Goal: Book appointment/travel/reservation

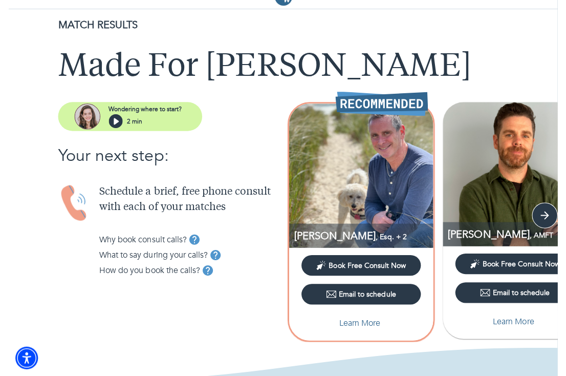
scroll to position [21, 0]
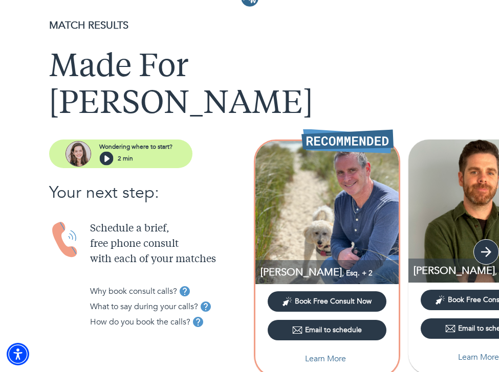
click at [480, 245] on icon "button" at bounding box center [485, 252] width 15 height 15
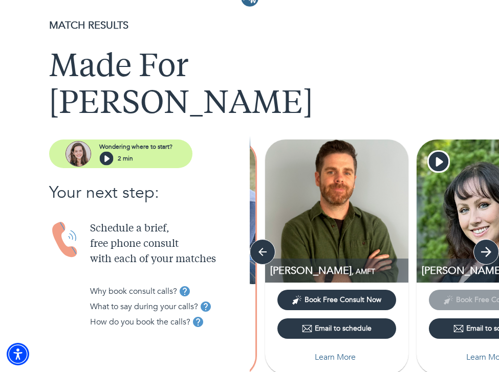
click at [480, 245] on icon "button" at bounding box center [485, 252] width 15 height 15
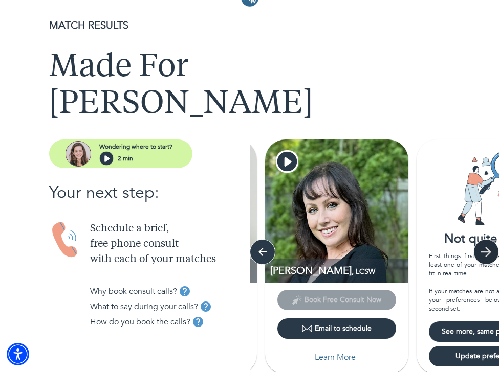
click at [480, 245] on icon "button" at bounding box center [485, 252] width 15 height 15
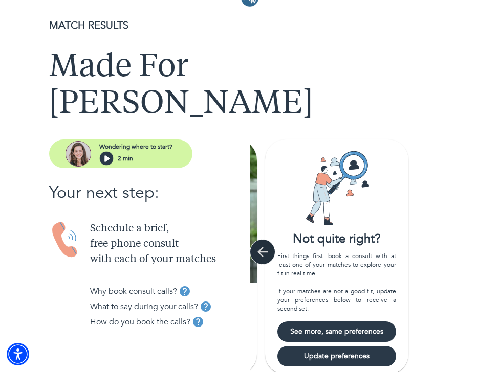
click at [265, 245] on icon "button" at bounding box center [262, 252] width 15 height 15
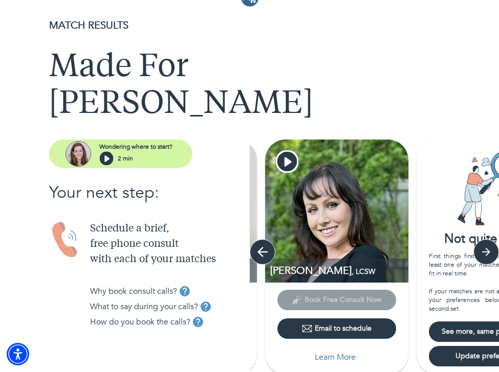
click at [265, 245] on icon "button" at bounding box center [262, 252] width 15 height 15
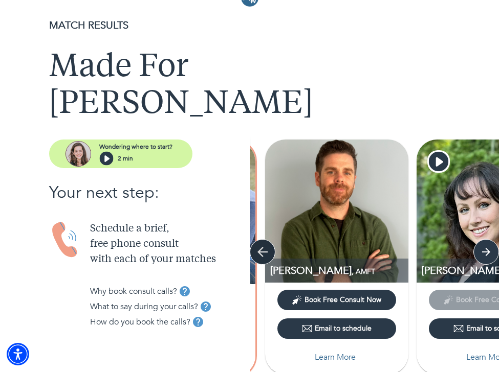
click at [265, 245] on icon "button" at bounding box center [262, 252] width 15 height 15
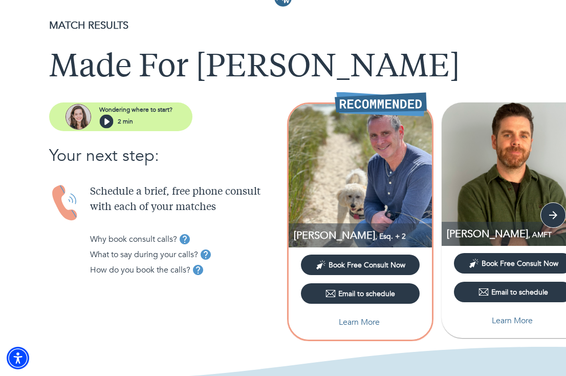
click at [363, 322] on p "Learn More" at bounding box center [359, 322] width 41 height 12
select select "3"
select select "2"
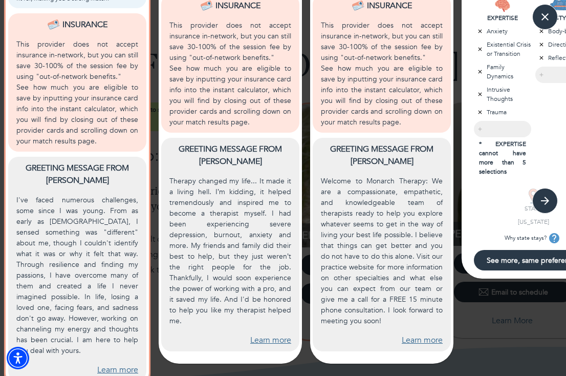
scroll to position [437, 0]
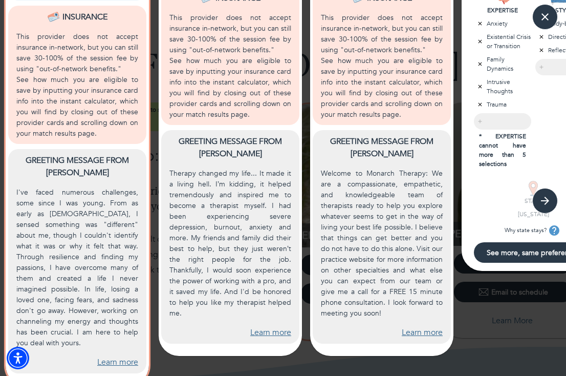
click at [112, 356] on link "Learn more" at bounding box center [117, 362] width 41 height 12
click at [270, 326] on link "Learn more" at bounding box center [270, 332] width 41 height 12
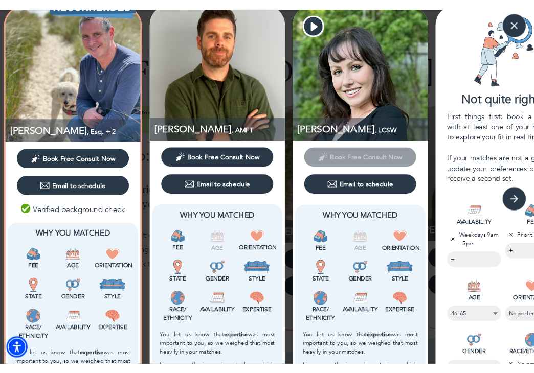
scroll to position [0, 0]
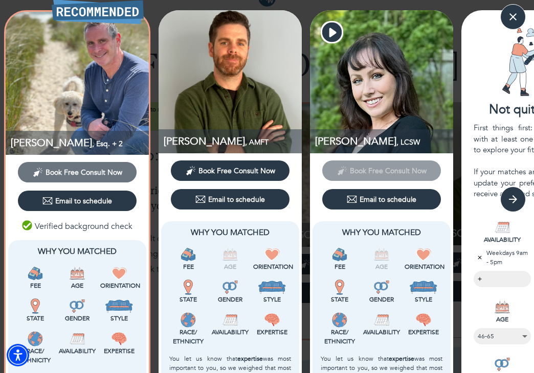
click at [105, 179] on button "Book Free Consult Now" at bounding box center [77, 172] width 119 height 20
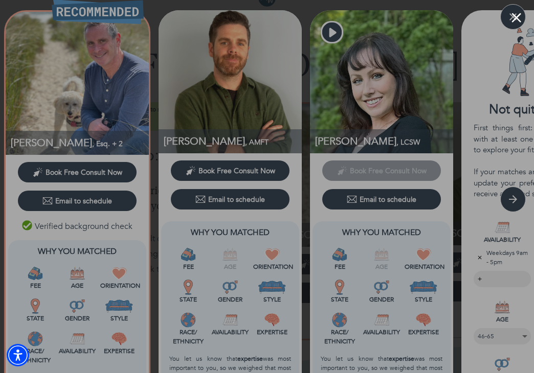
click at [480, 21] on button "Close modal" at bounding box center [517, 18] width 10 height 10
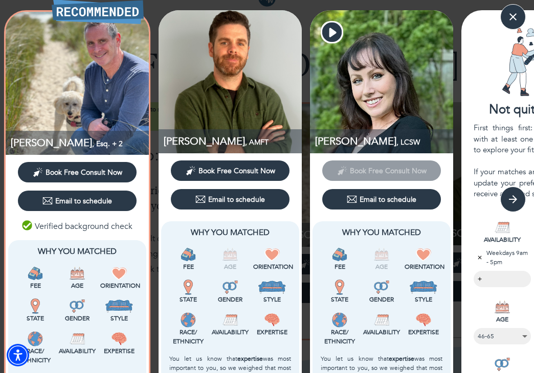
click at [83, 171] on span "Book Free Consult Now" at bounding box center [84, 173] width 77 height 10
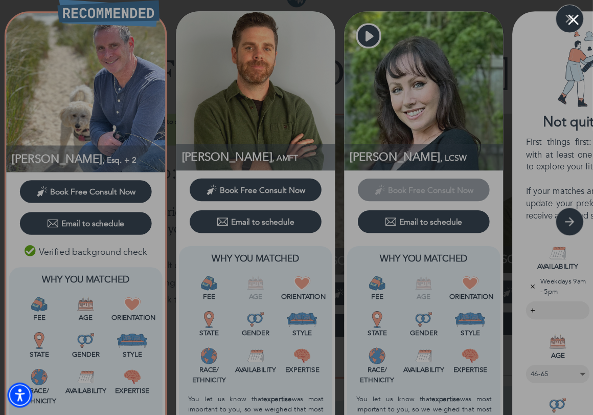
scroll to position [21, 0]
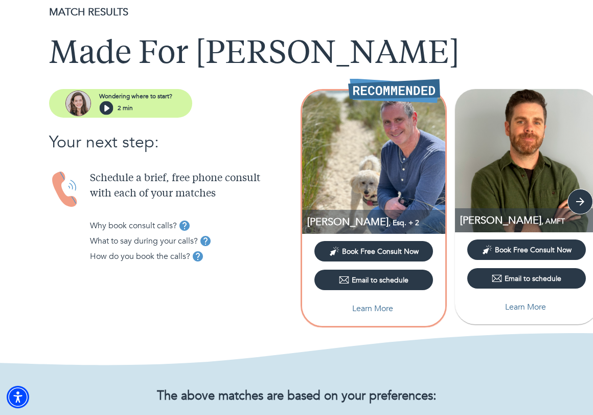
scroll to position [21, 0]
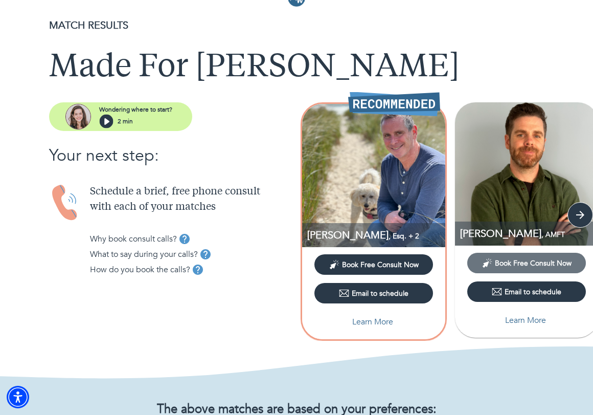
click at [496, 266] on span "Book Free Consult Now" at bounding box center [533, 263] width 77 height 10
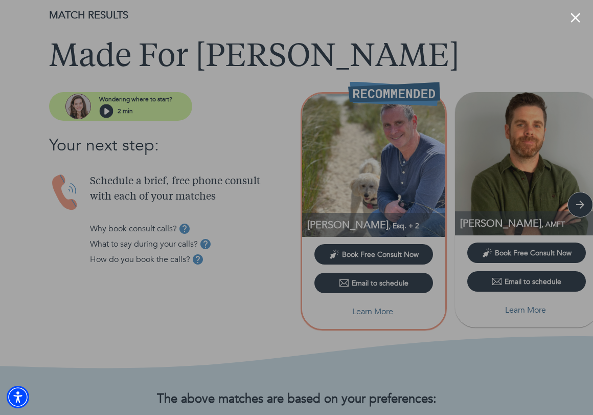
scroll to position [37, 0]
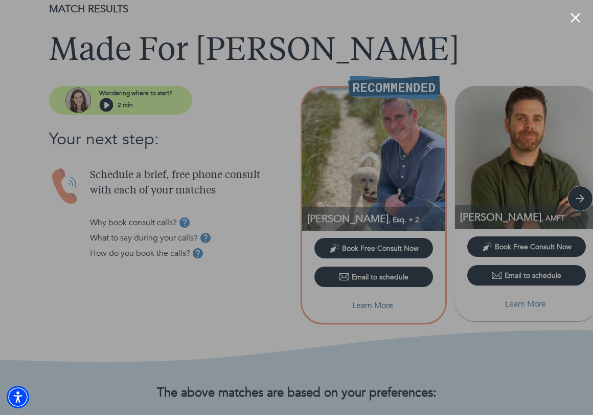
click at [478, 13] on div at bounding box center [296, 207] width 593 height 415
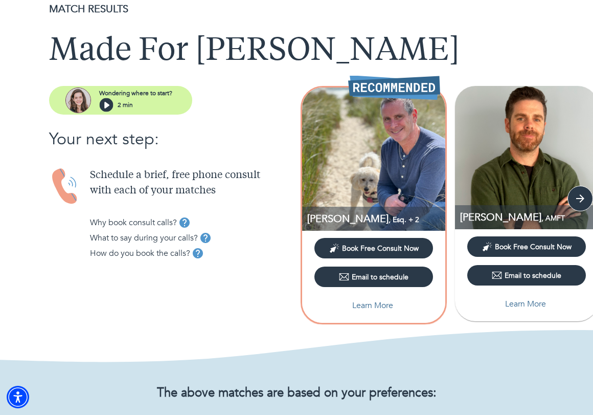
click at [366, 252] on span "Book Free Consult Now" at bounding box center [380, 249] width 77 height 10
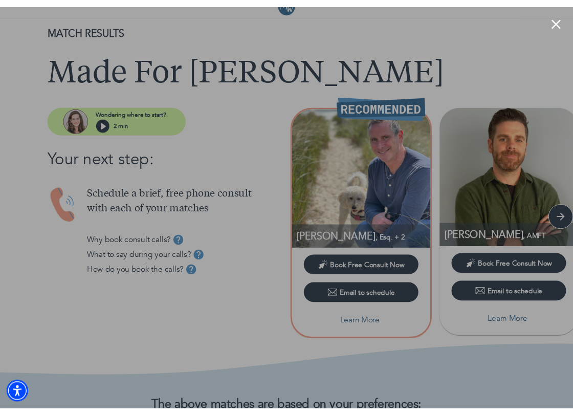
scroll to position [18, 0]
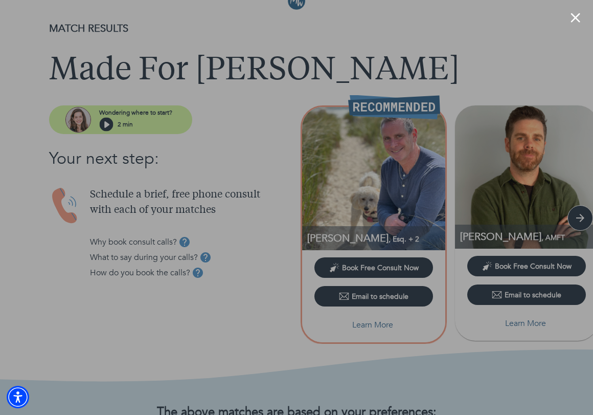
click at [575, 19] on button "Close modal" at bounding box center [576, 18] width 10 height 10
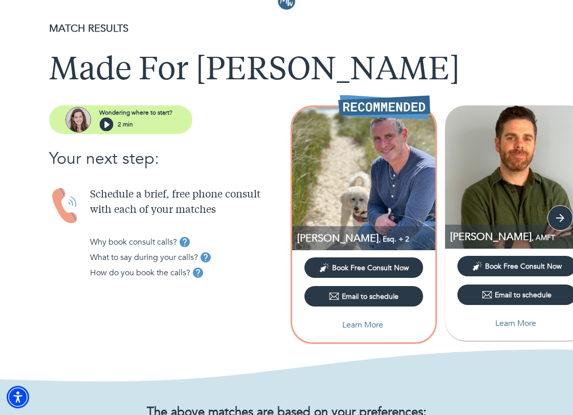
scroll to position [0, 0]
